Goal: Transaction & Acquisition: Subscribe to service/newsletter

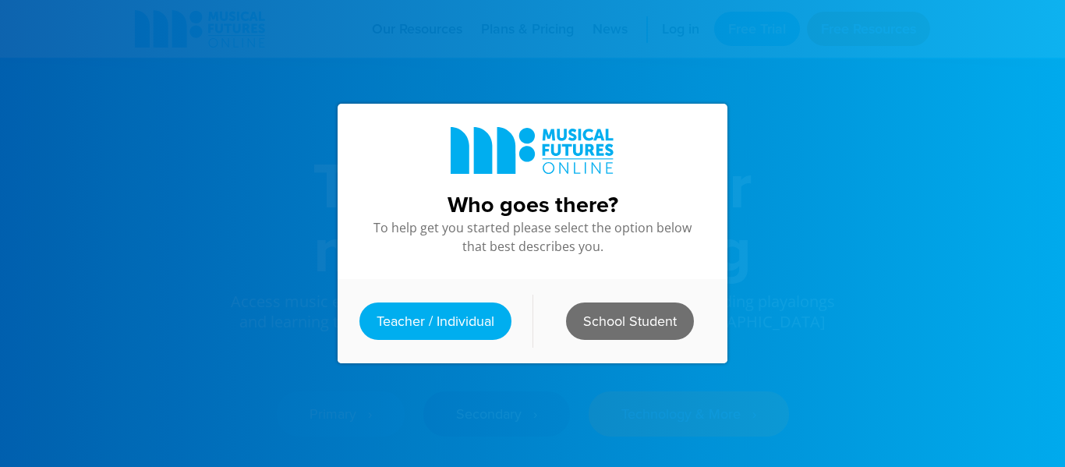
click at [612, 328] on link "School Student" at bounding box center [630, 321] width 128 height 37
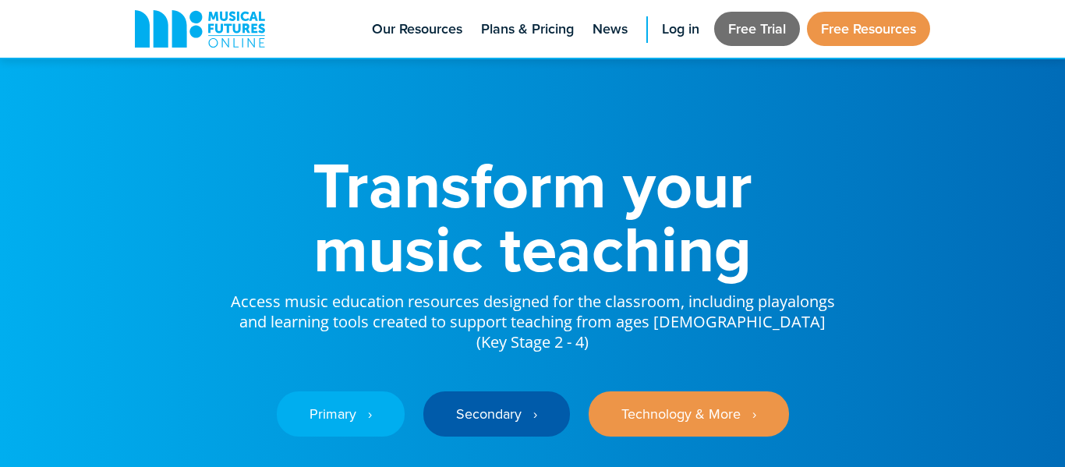
click at [760, 20] on link "Free Trial" at bounding box center [757, 29] width 86 height 34
